Goal: Information Seeking & Learning: Check status

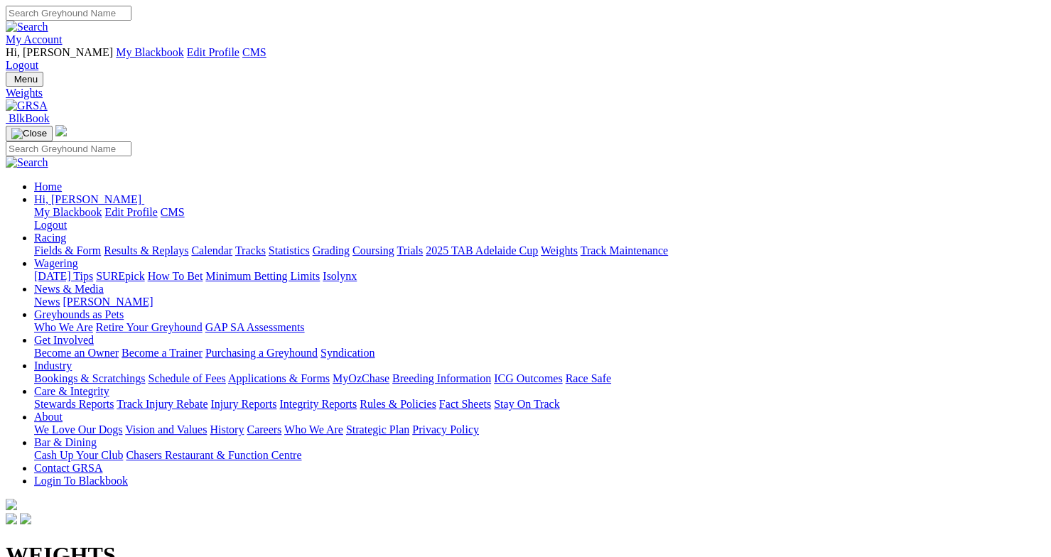
click at [162, 244] on link "Results & Replays" at bounding box center [146, 250] width 85 height 12
click at [63, 33] on link "My Account" at bounding box center [34, 39] width 57 height 12
